Goal: Find specific page/section: Find specific page/section

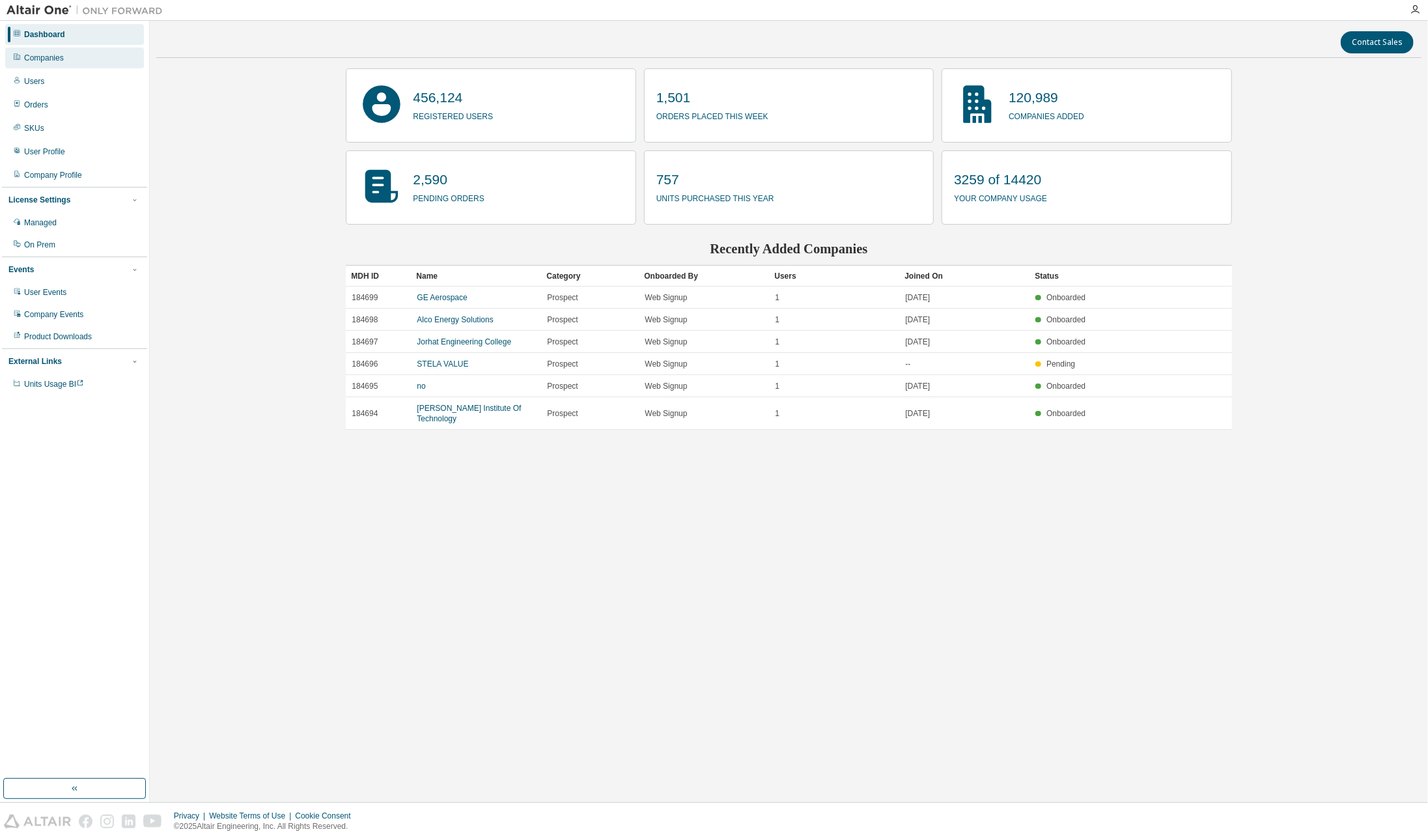
click at [57, 64] on div "Companies" at bounding box center [74, 58] width 139 height 21
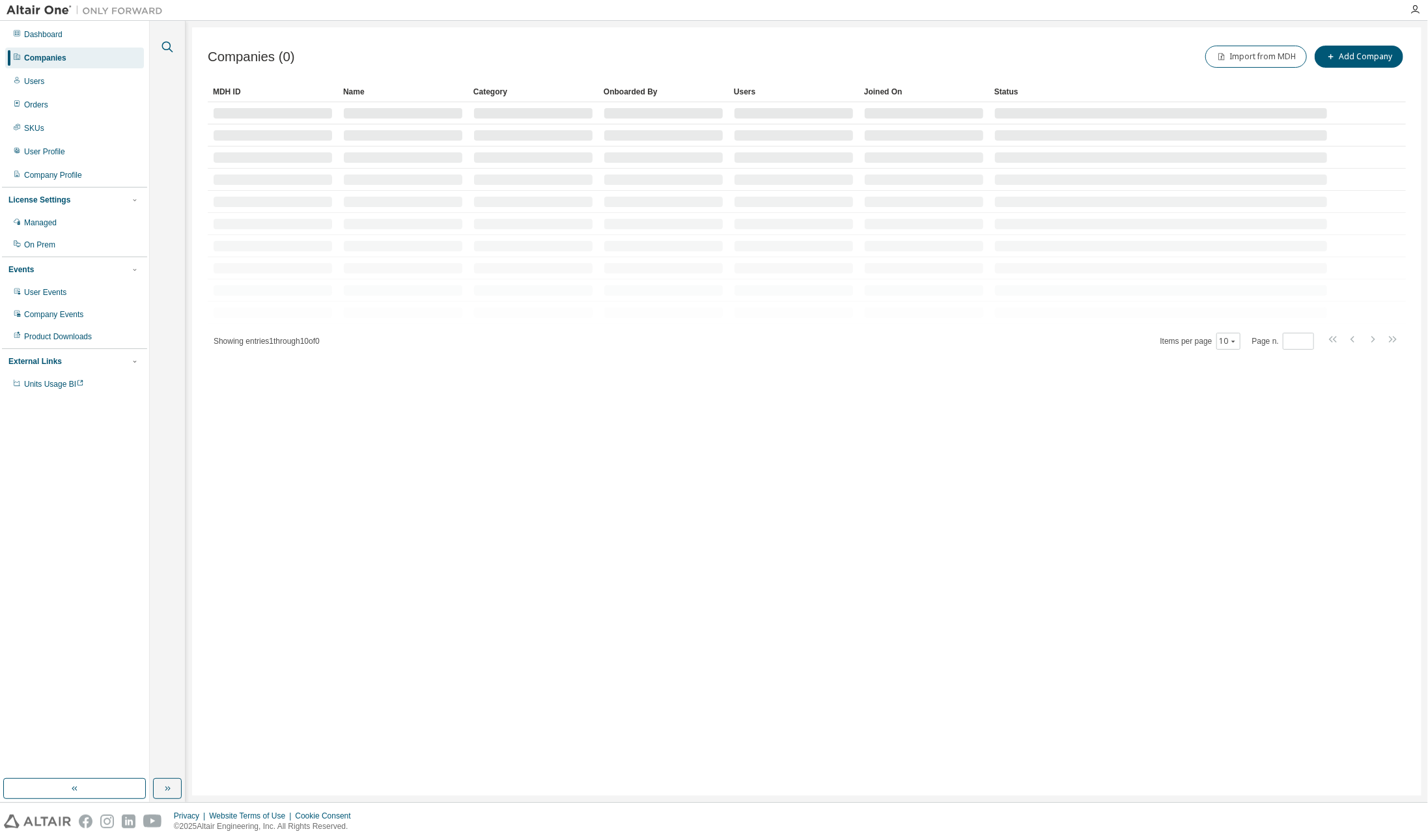
click at [171, 48] on icon "button" at bounding box center [167, 47] width 16 height 16
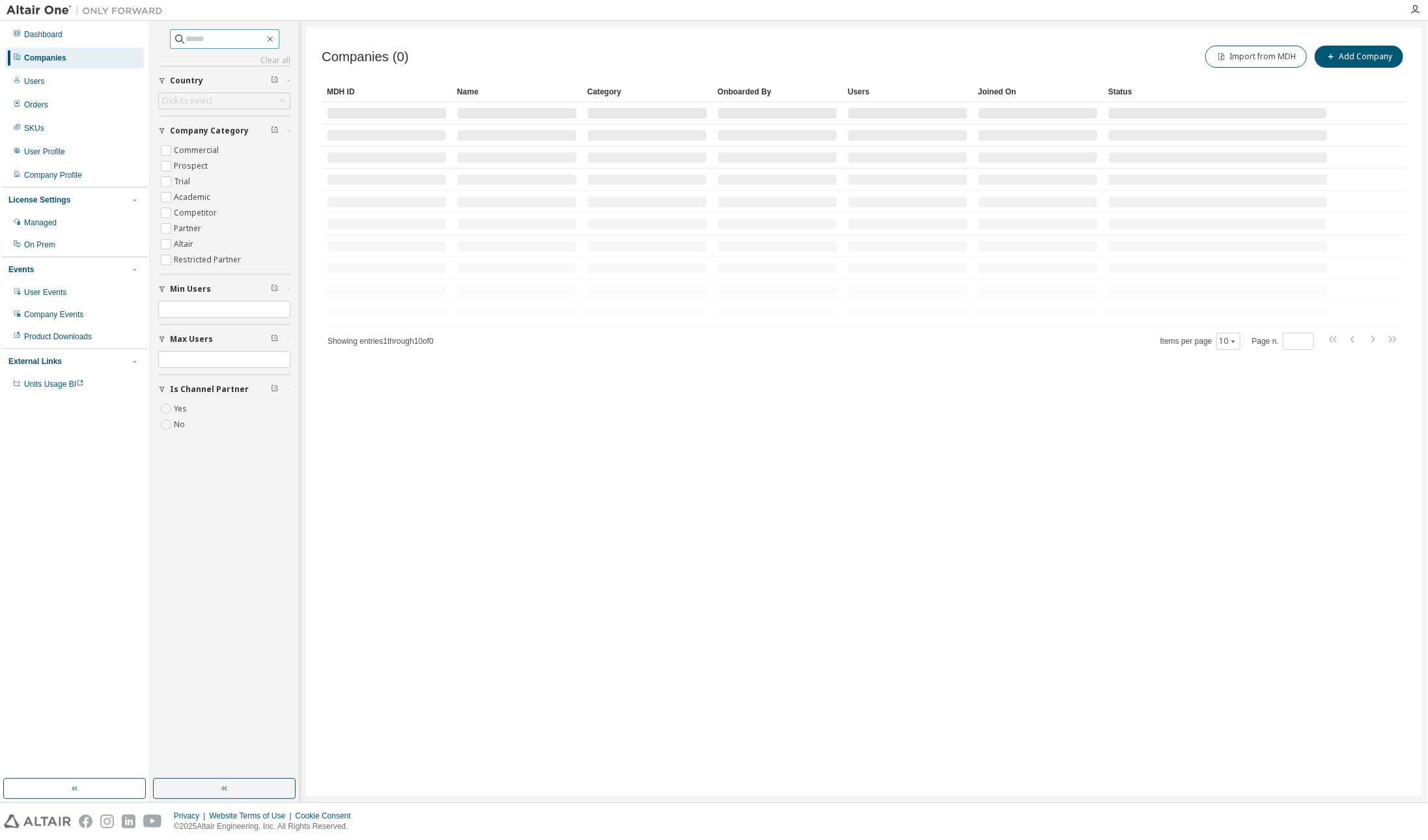
click at [207, 40] on input "text" at bounding box center [225, 39] width 78 height 13
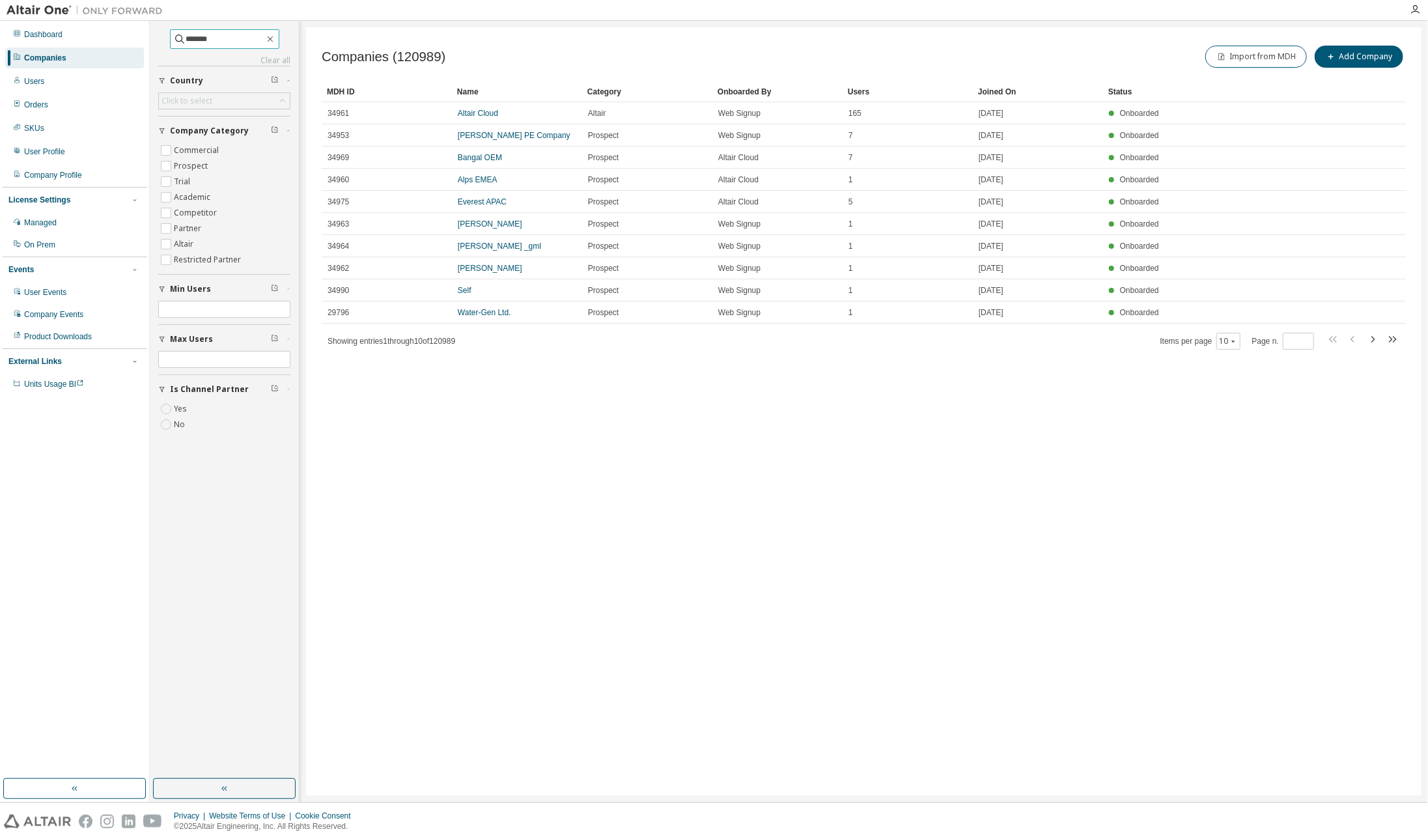
type input "*******"
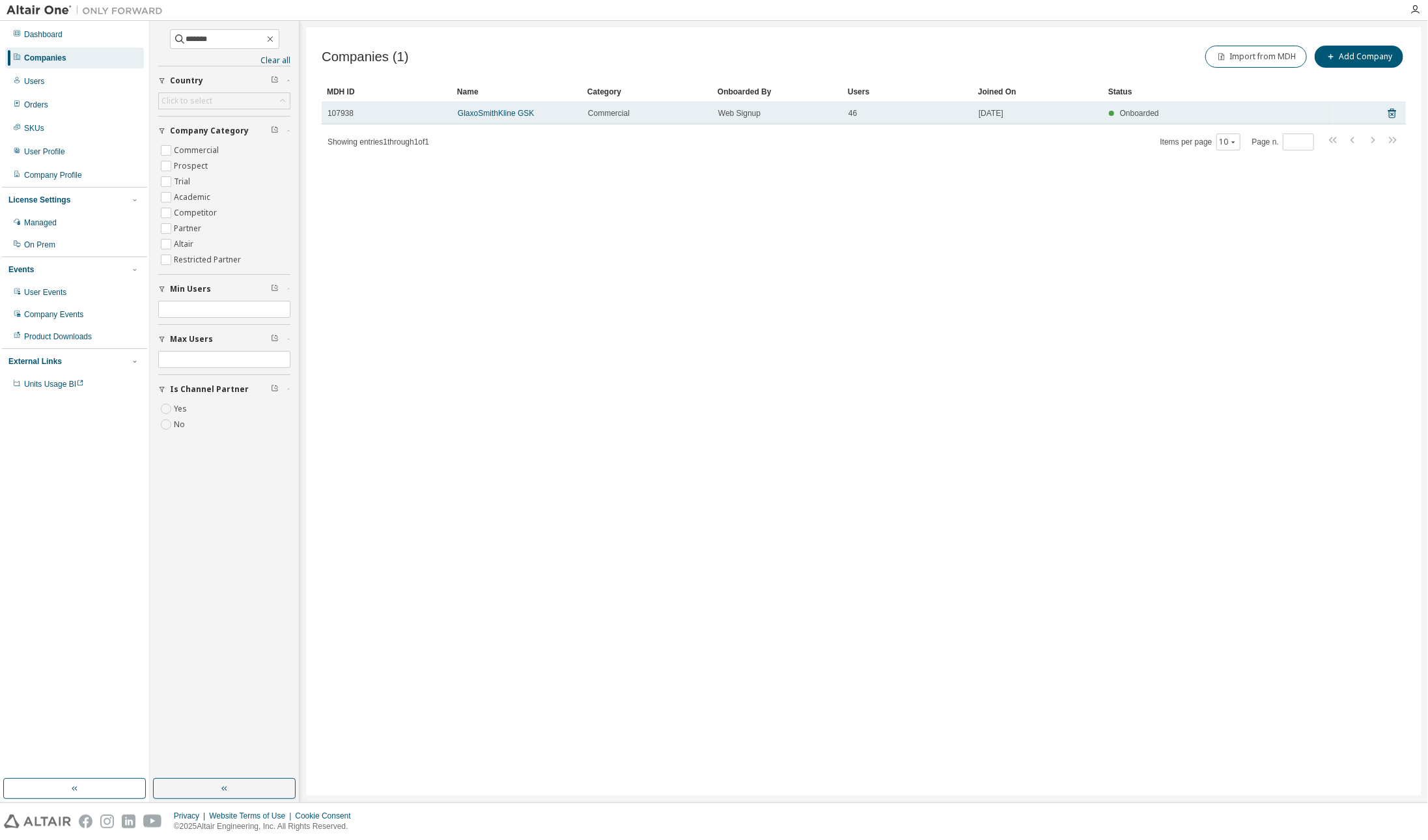
click at [486, 108] on span "GlaxoSmithKline GSK" at bounding box center [496, 113] width 77 height 10
click at [481, 111] on link "GlaxoSmithKline GSK" at bounding box center [496, 113] width 77 height 9
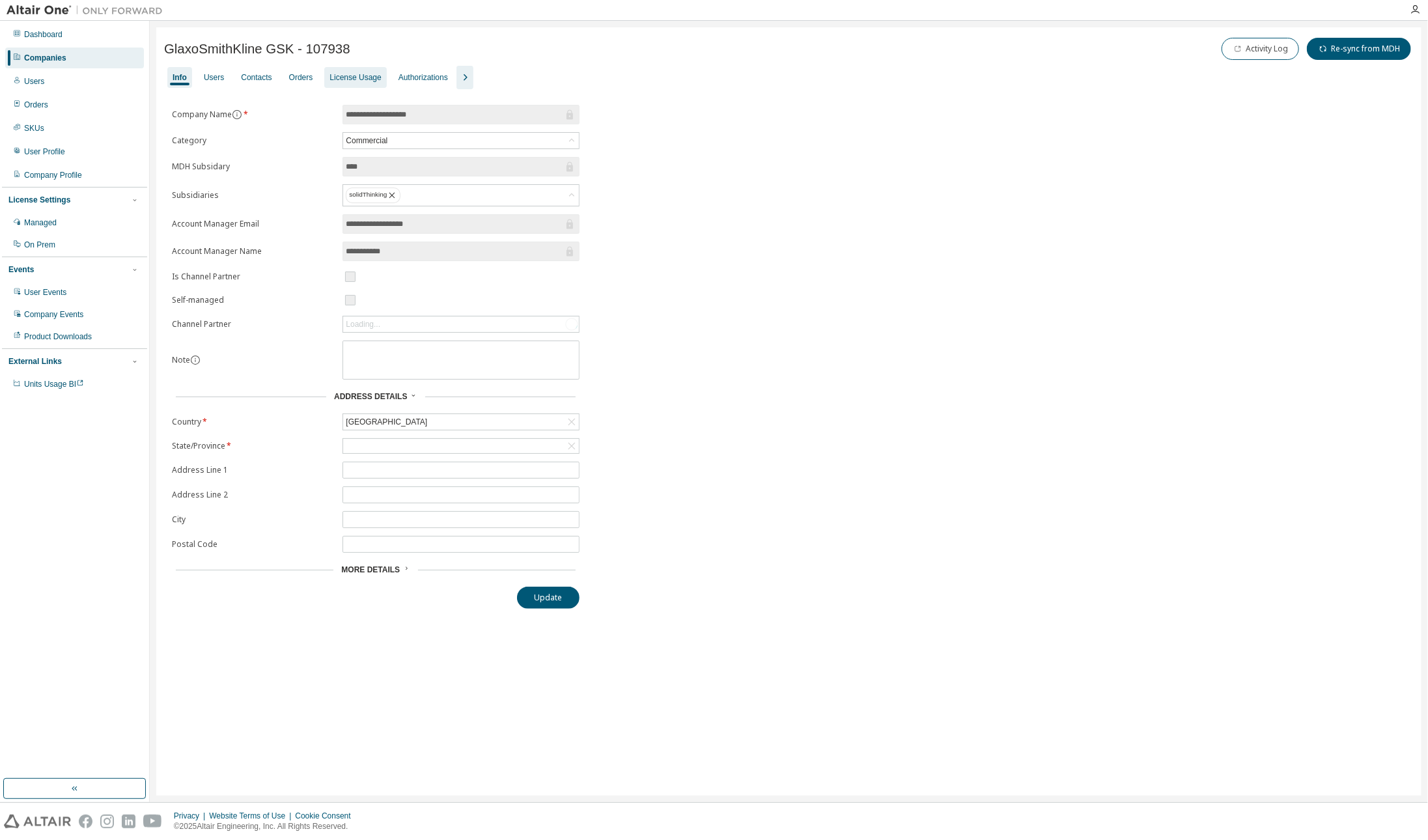
click at [360, 73] on div "License Usage" at bounding box center [354, 77] width 51 height 10
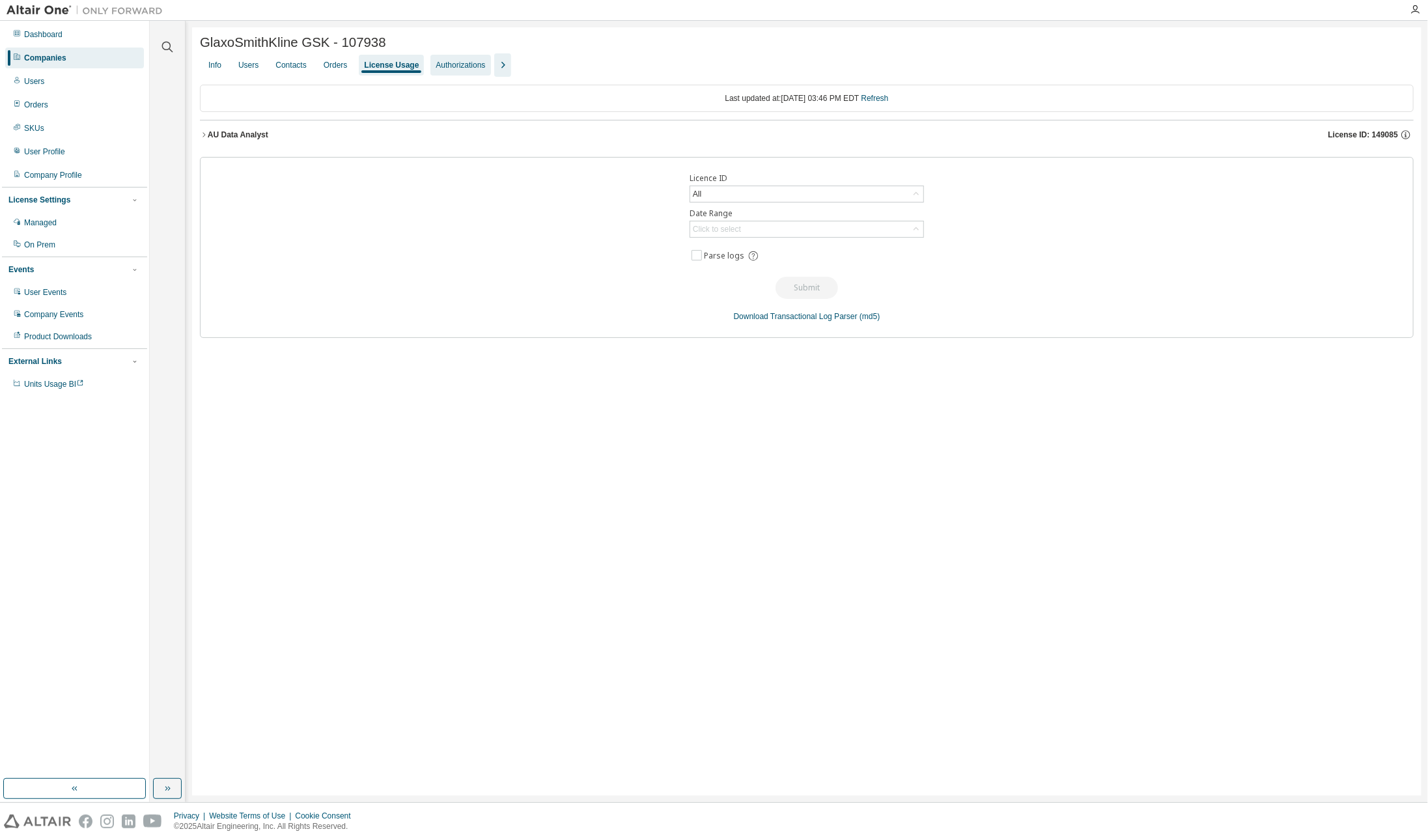
click at [460, 74] on div "Authorizations" at bounding box center [460, 65] width 60 height 21
